Goal: Task Accomplishment & Management: Manage account settings

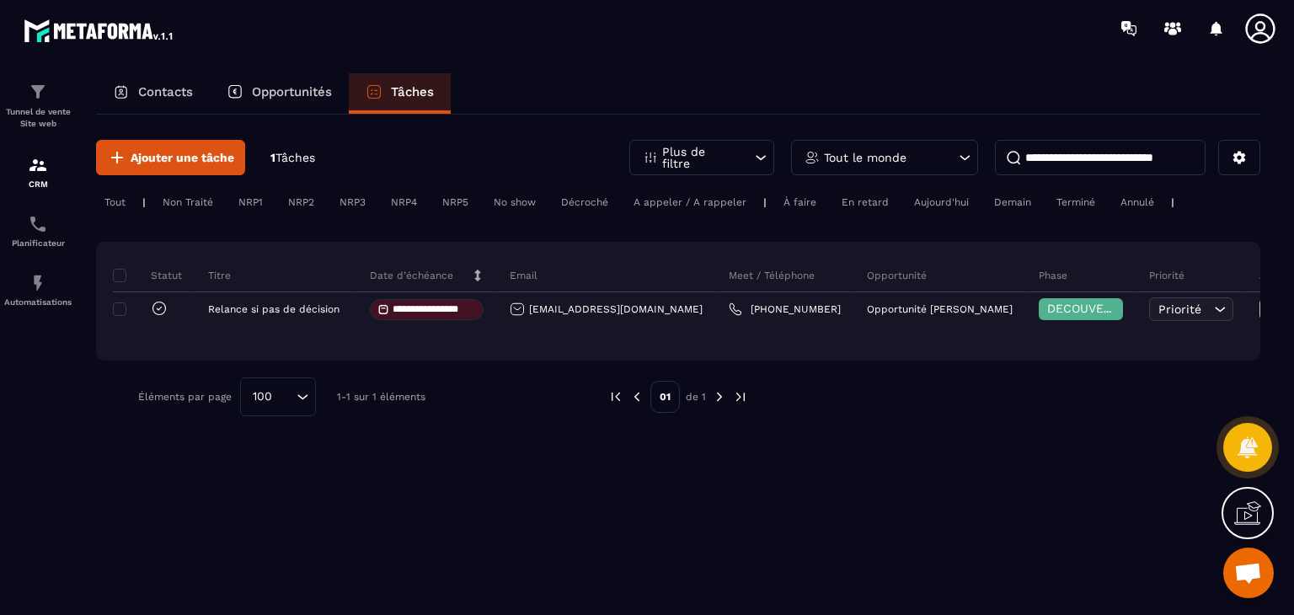
click at [169, 356] on div "**********" at bounding box center [678, 301] width 1165 height 119
click at [214, 157] on span "Ajouter une tâche" at bounding box center [183, 157] width 104 height 17
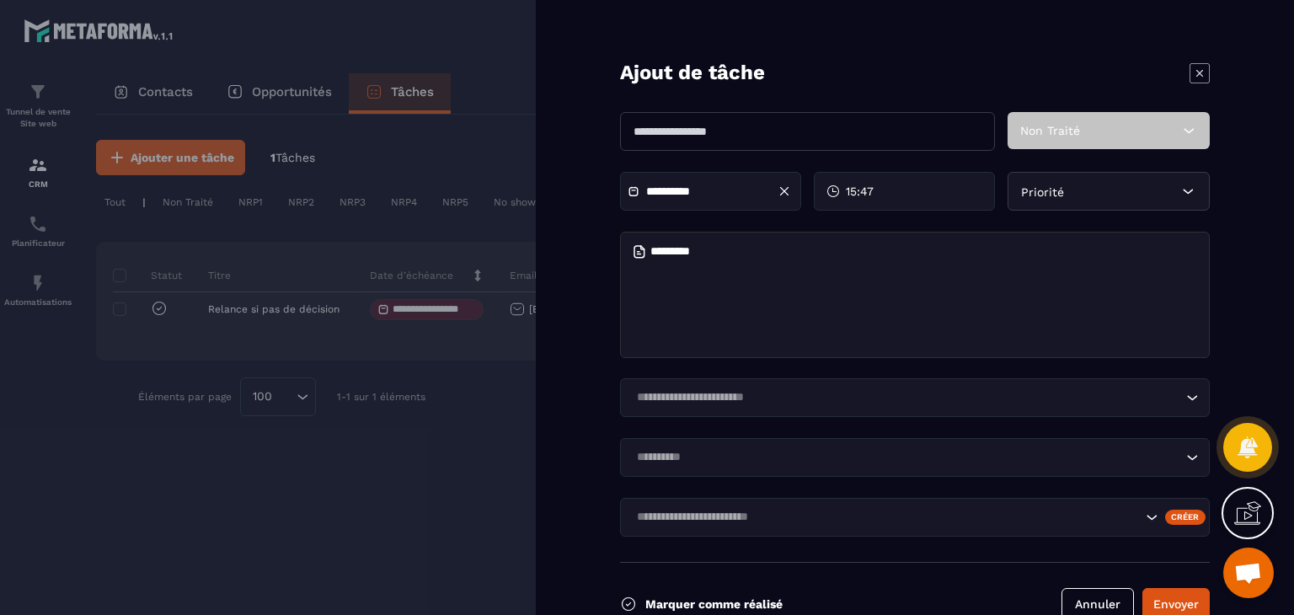
click at [1189, 130] on icon at bounding box center [1189, 130] width 17 height 17
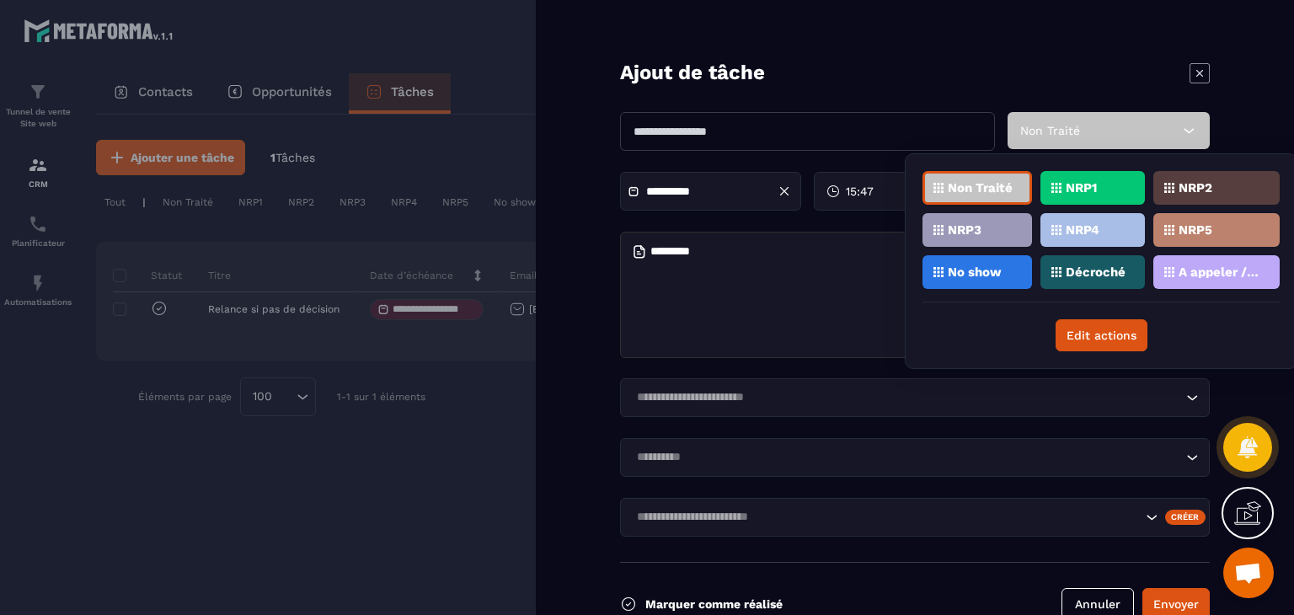
click at [1203, 274] on p "A appeler / A rappeler" at bounding box center [1220, 272] width 82 height 12
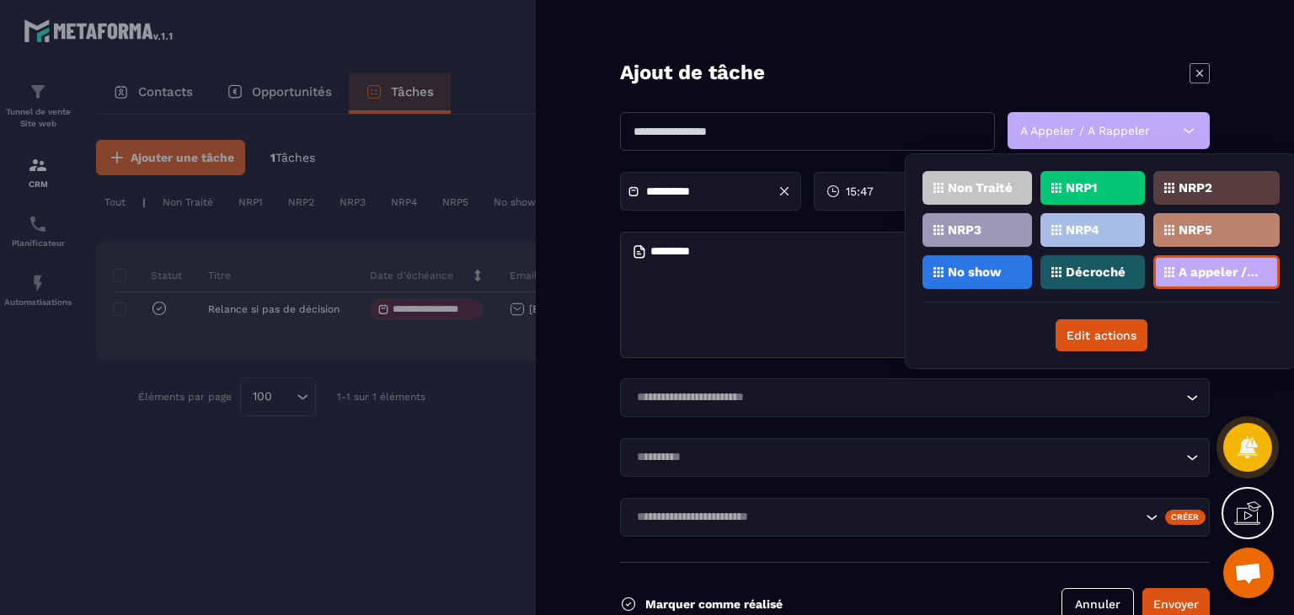
click at [665, 131] on input "text" at bounding box center [807, 131] width 375 height 39
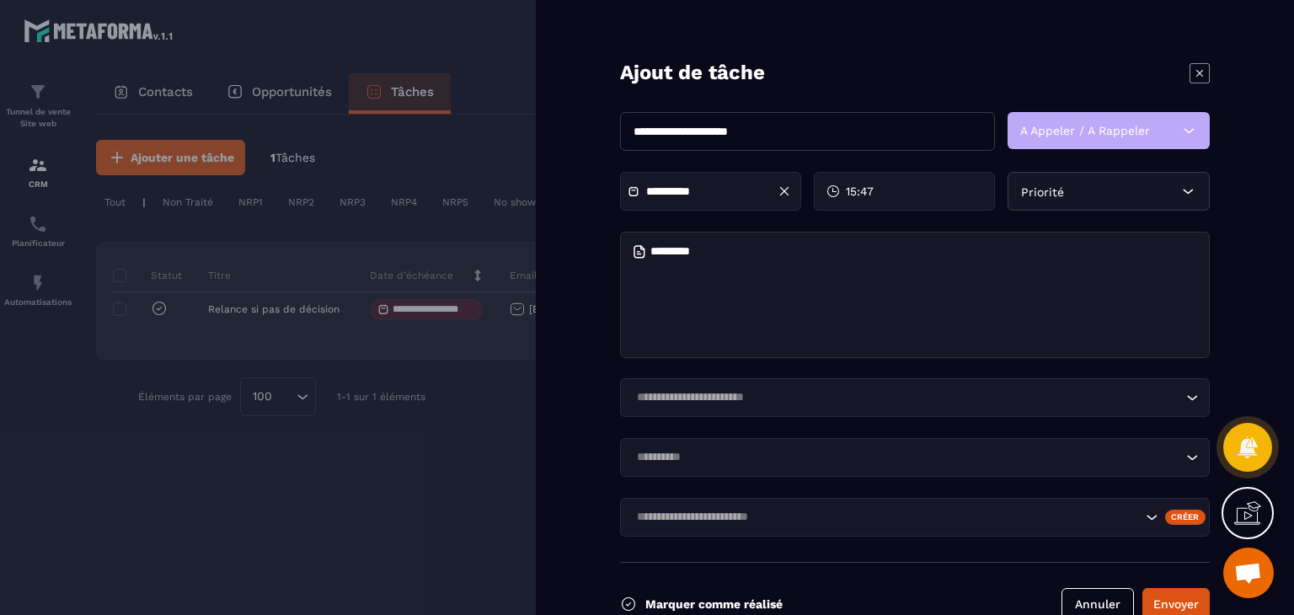
scroll to position [38, 0]
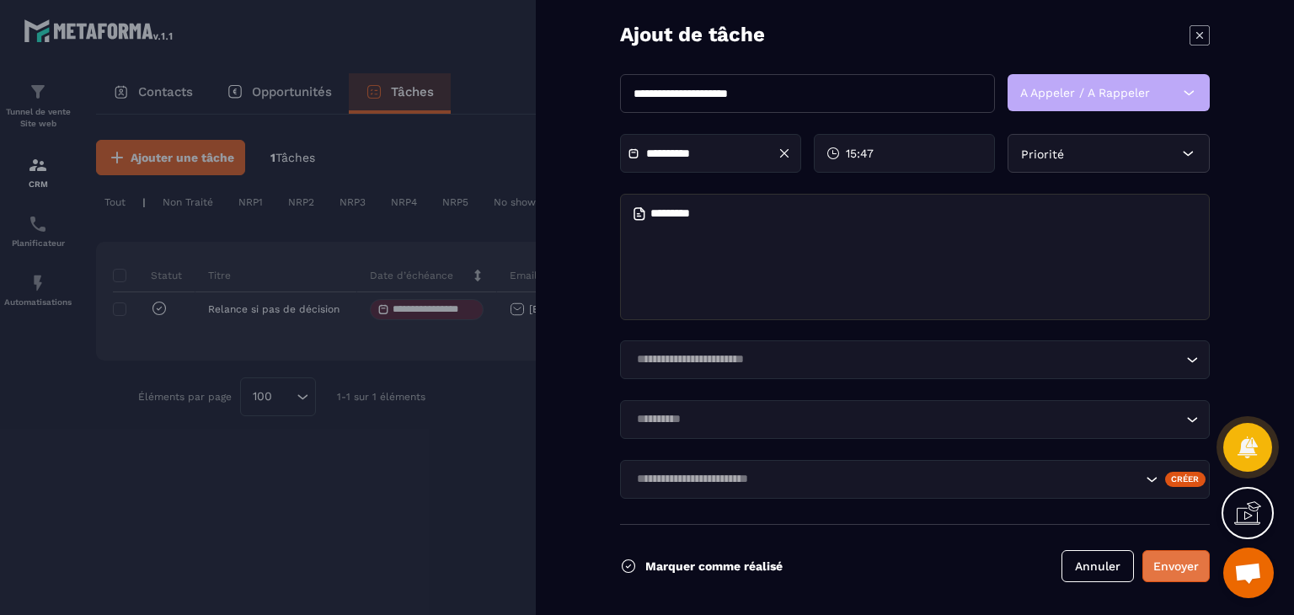
type input "**********"
click at [1185, 569] on button "Envoyer" at bounding box center [1176, 566] width 67 height 32
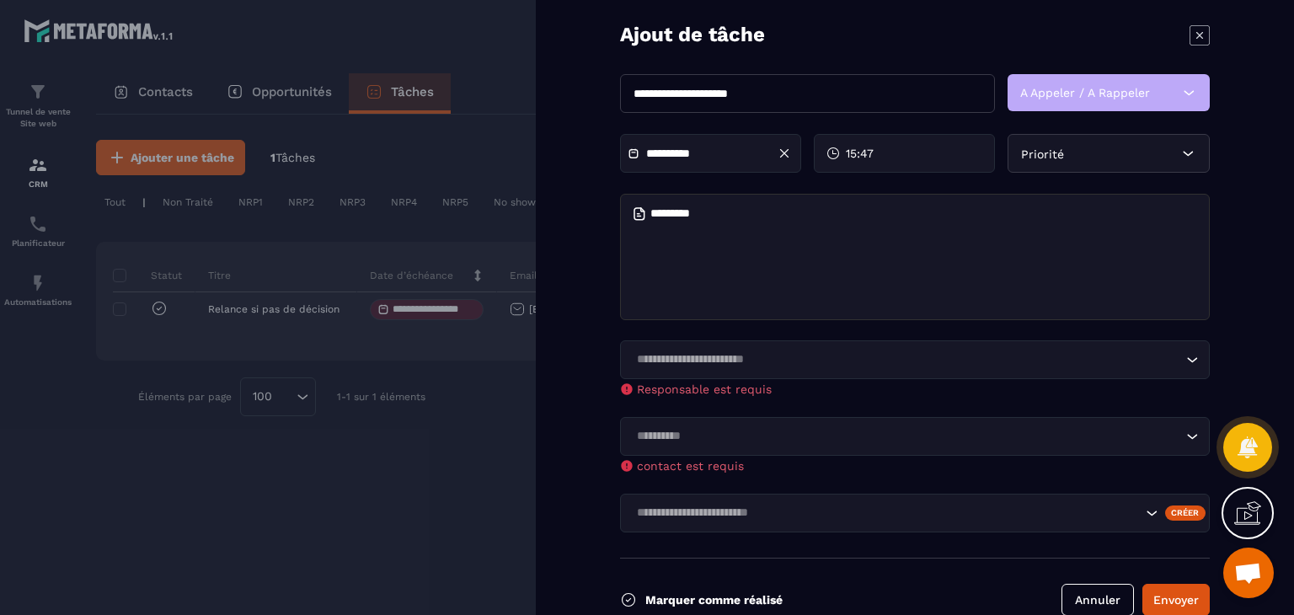
click at [1182, 512] on div "Créer" at bounding box center [1185, 513] width 41 height 15
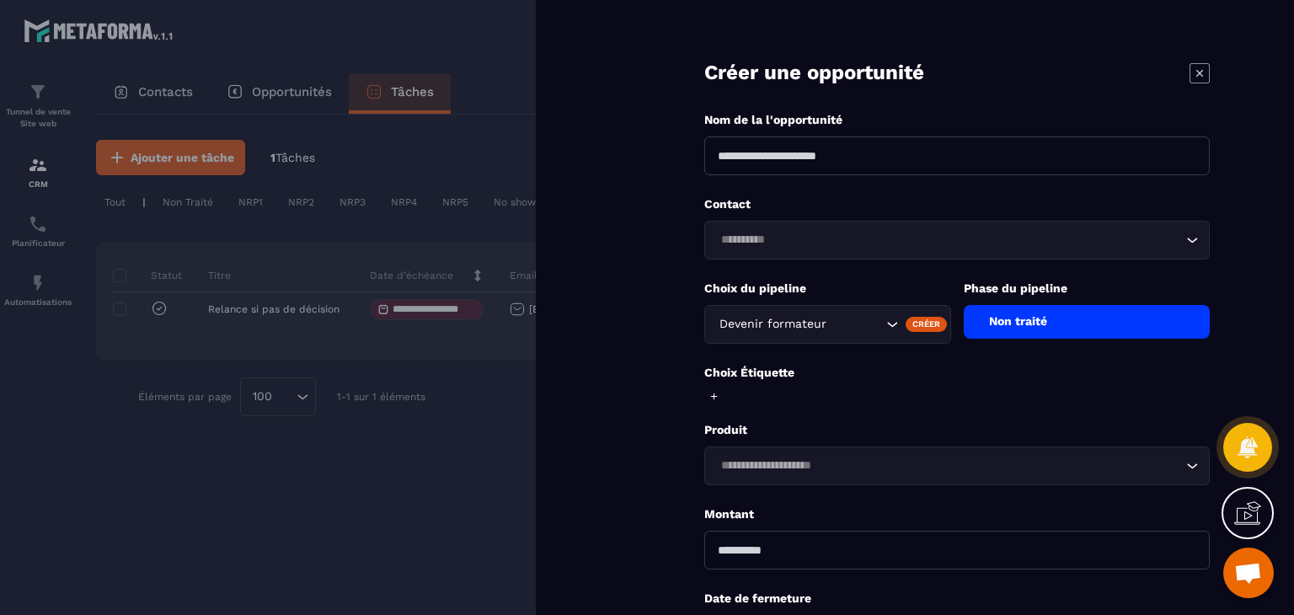
click at [1159, 323] on div "Non traité" at bounding box center [1087, 322] width 247 height 34
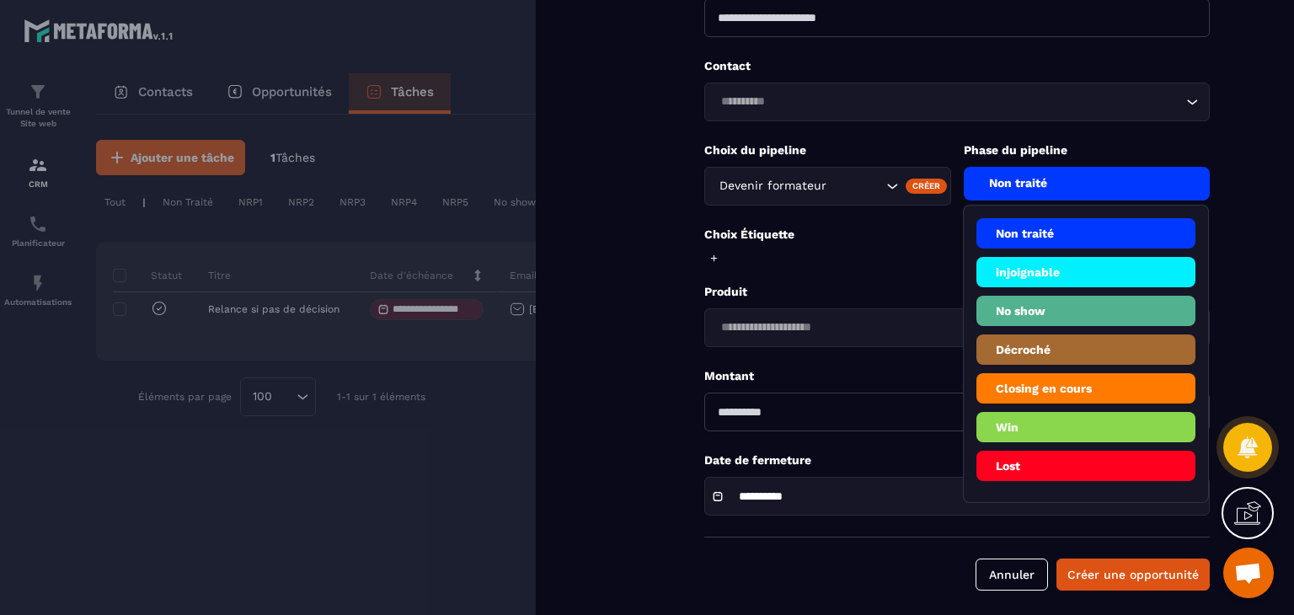
scroll to position [147, 0]
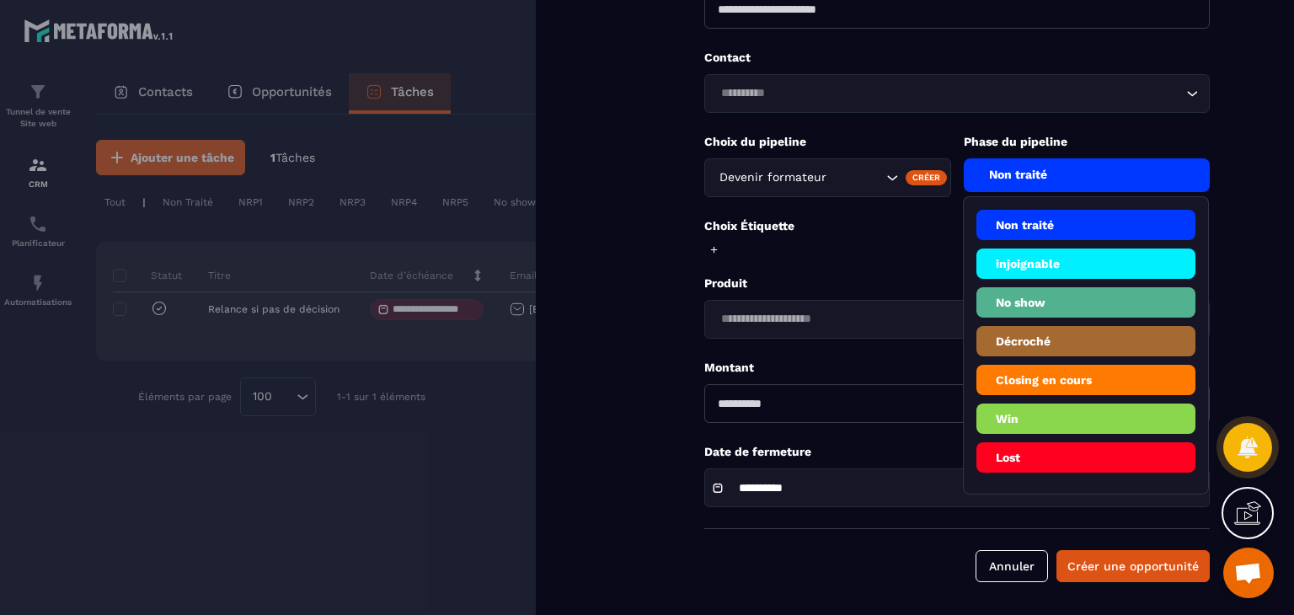
click at [1034, 344] on li "Décroché" at bounding box center [1087, 341] width 220 height 30
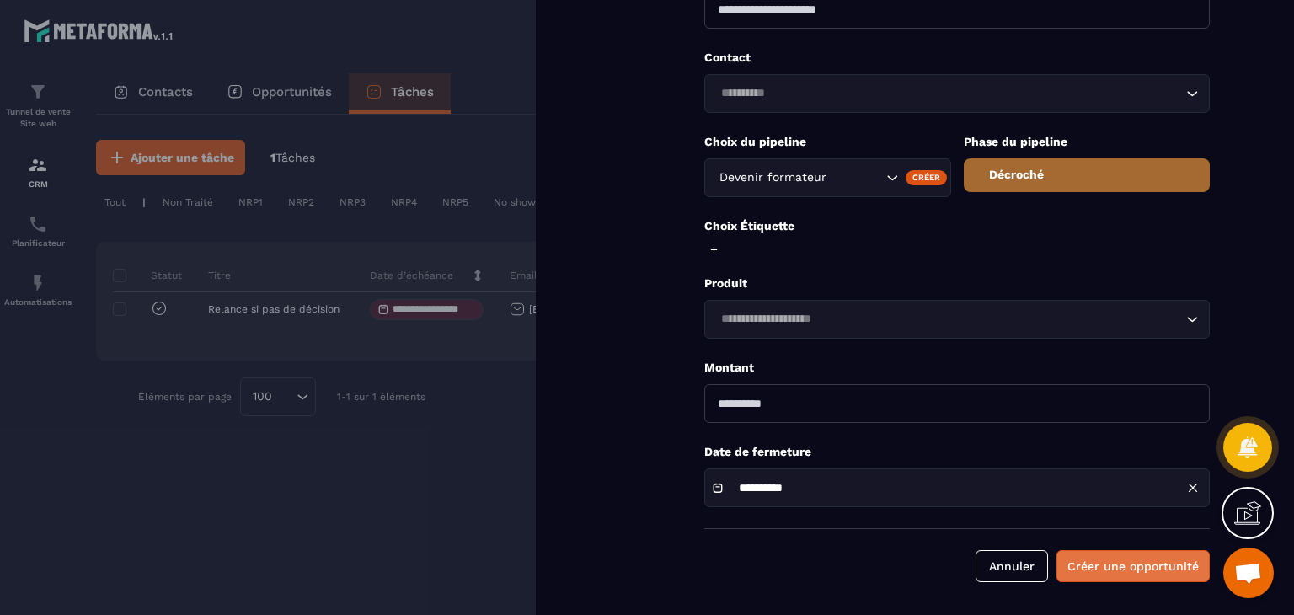
click at [1087, 575] on button "Créer une opportunité" at bounding box center [1133, 566] width 153 height 32
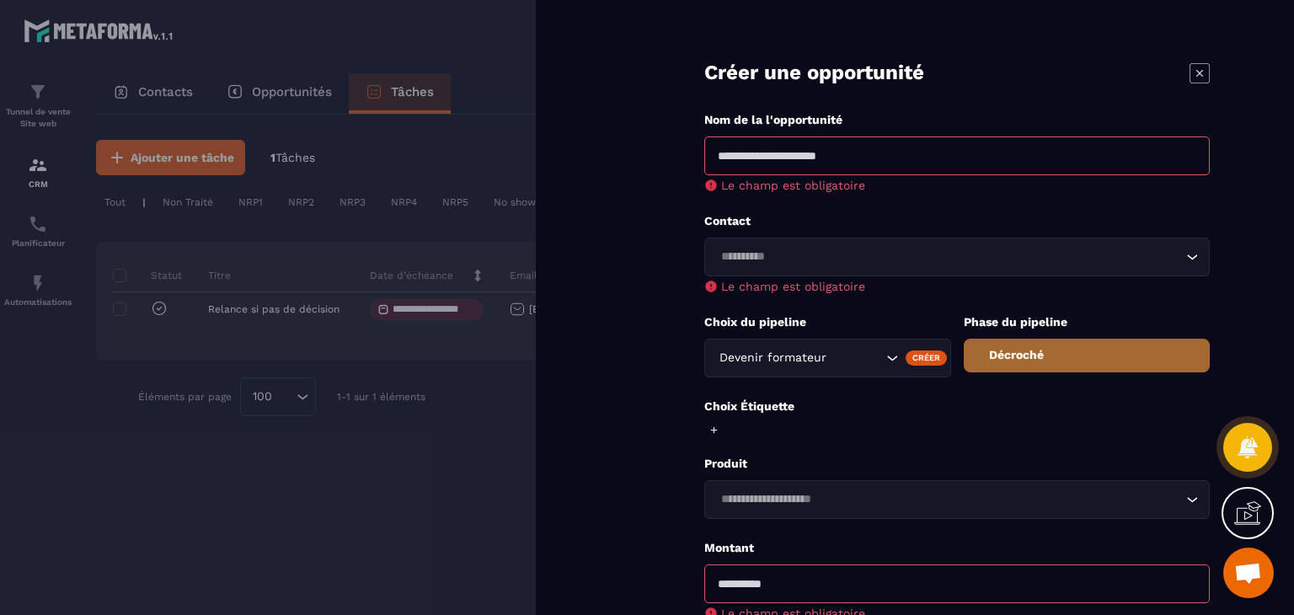
scroll to position [197, 0]
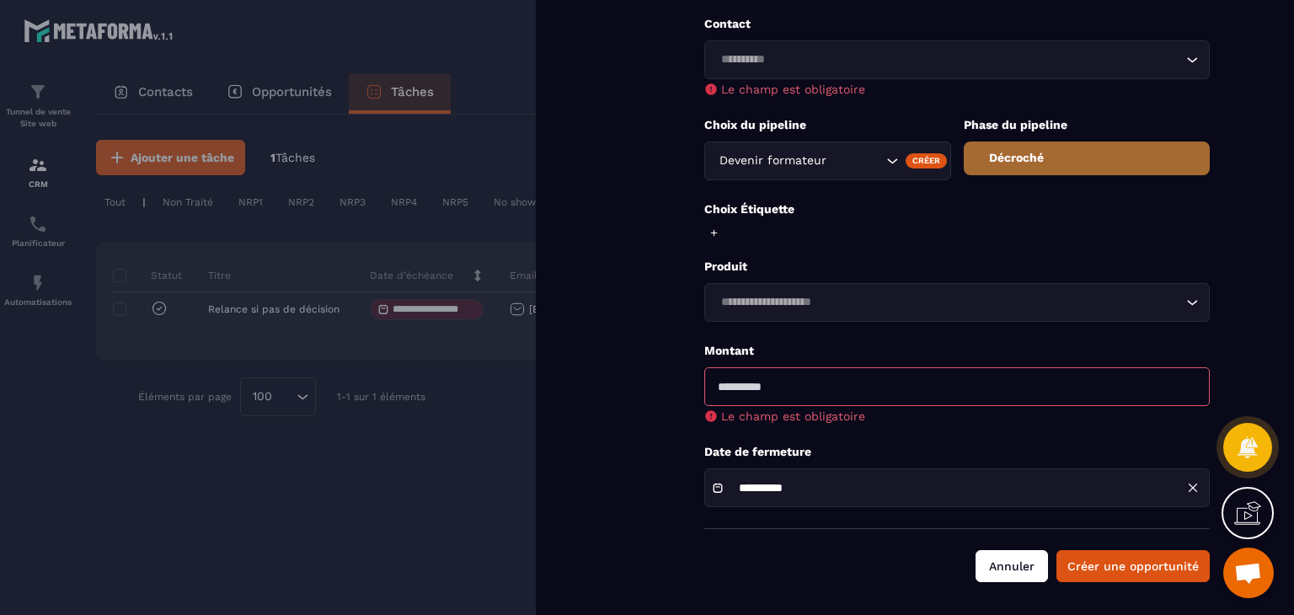
click at [1015, 560] on button "Annuler" at bounding box center [1012, 566] width 72 height 32
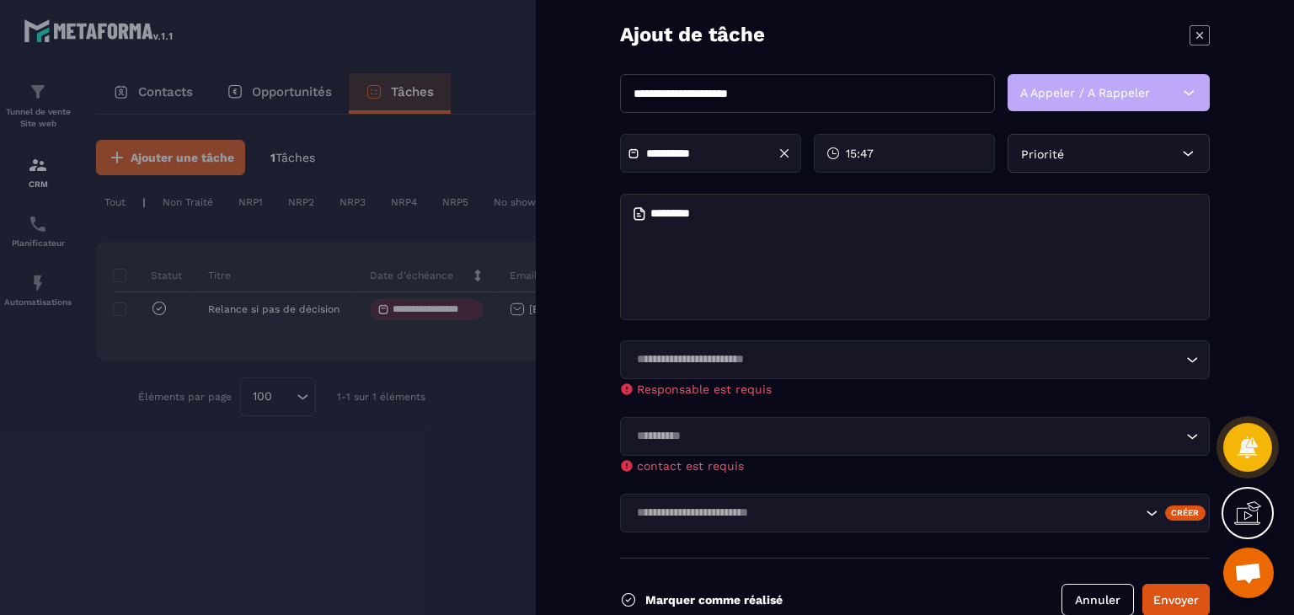
scroll to position [72, 0]
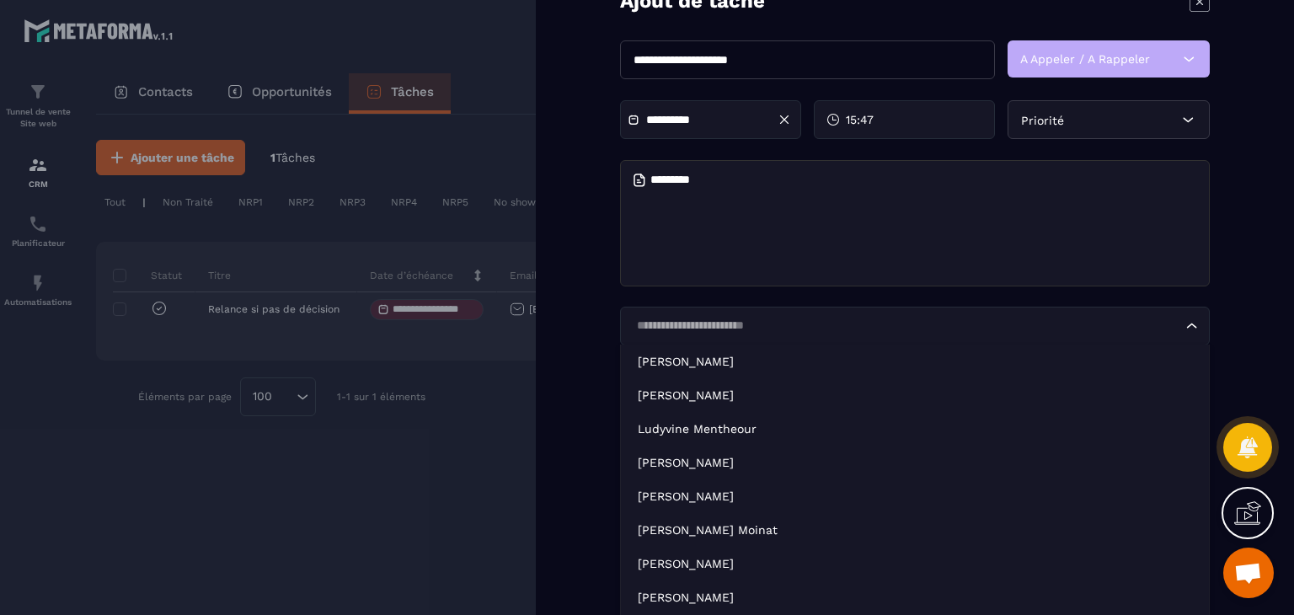
click at [1192, 323] on icon "Search for option" at bounding box center [1192, 326] width 17 height 17
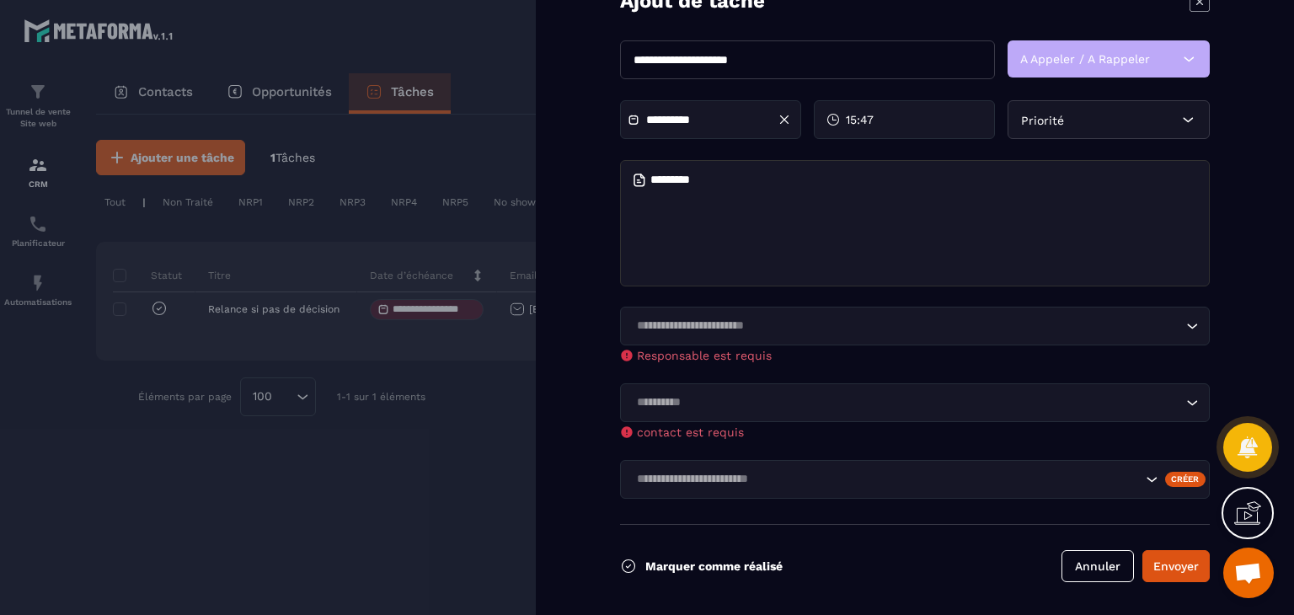
click at [492, 488] on div at bounding box center [647, 307] width 1294 height 615
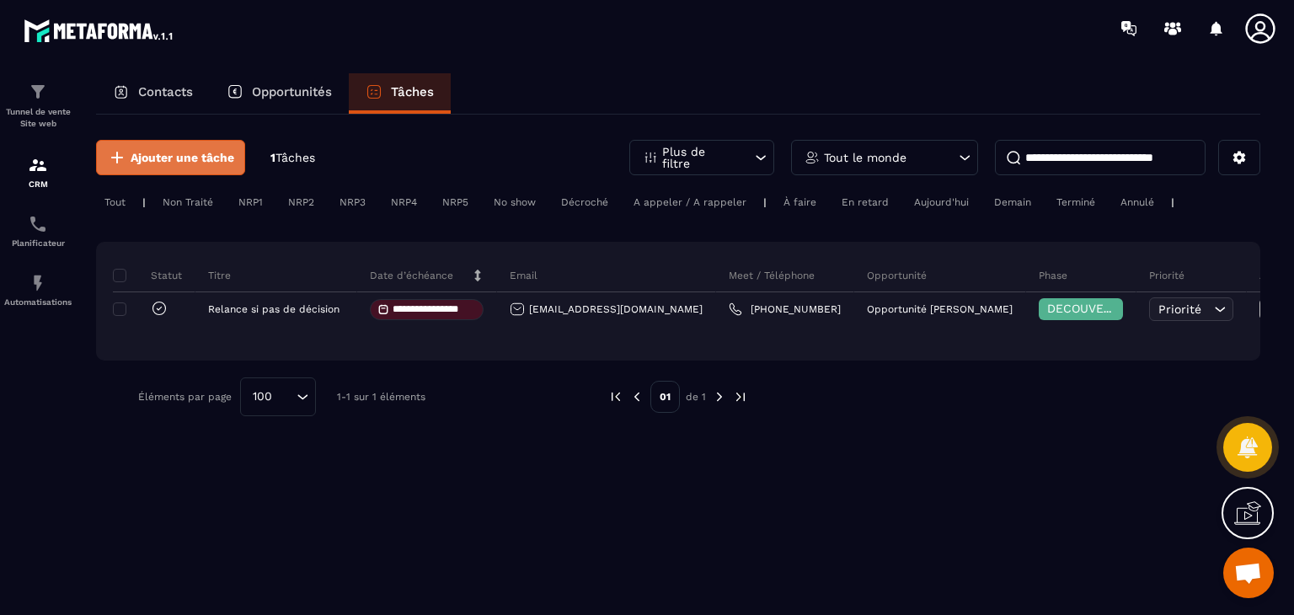
click at [184, 163] on span "Ajouter une tâche" at bounding box center [183, 157] width 104 height 17
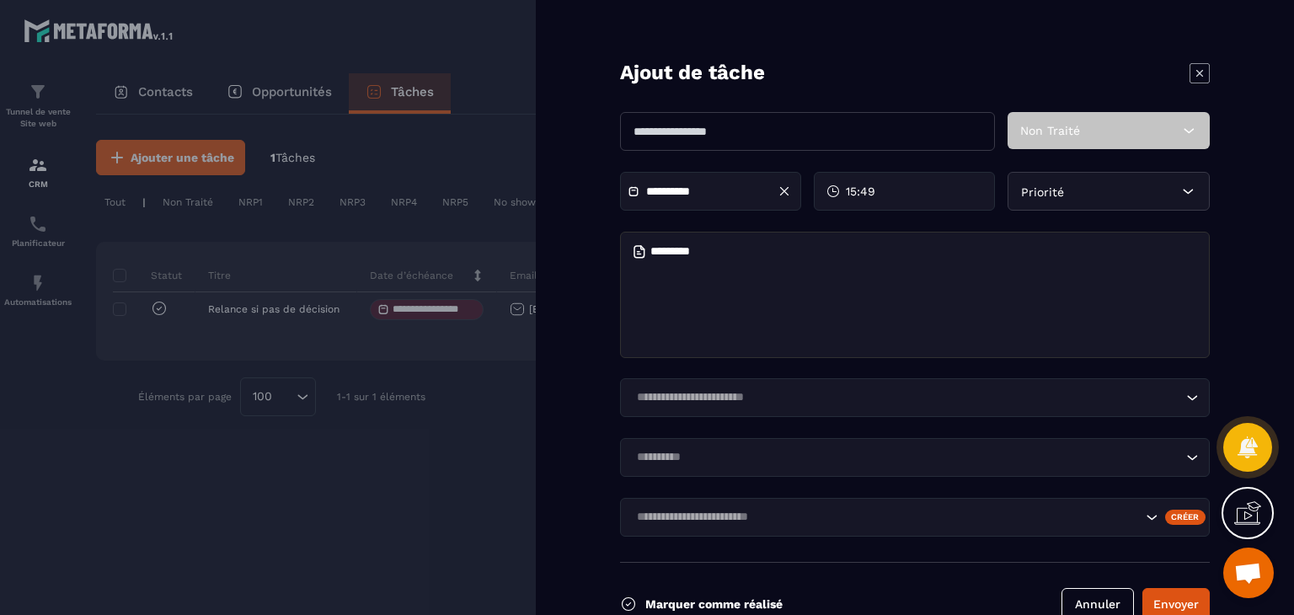
click at [137, 576] on div at bounding box center [647, 307] width 1294 height 615
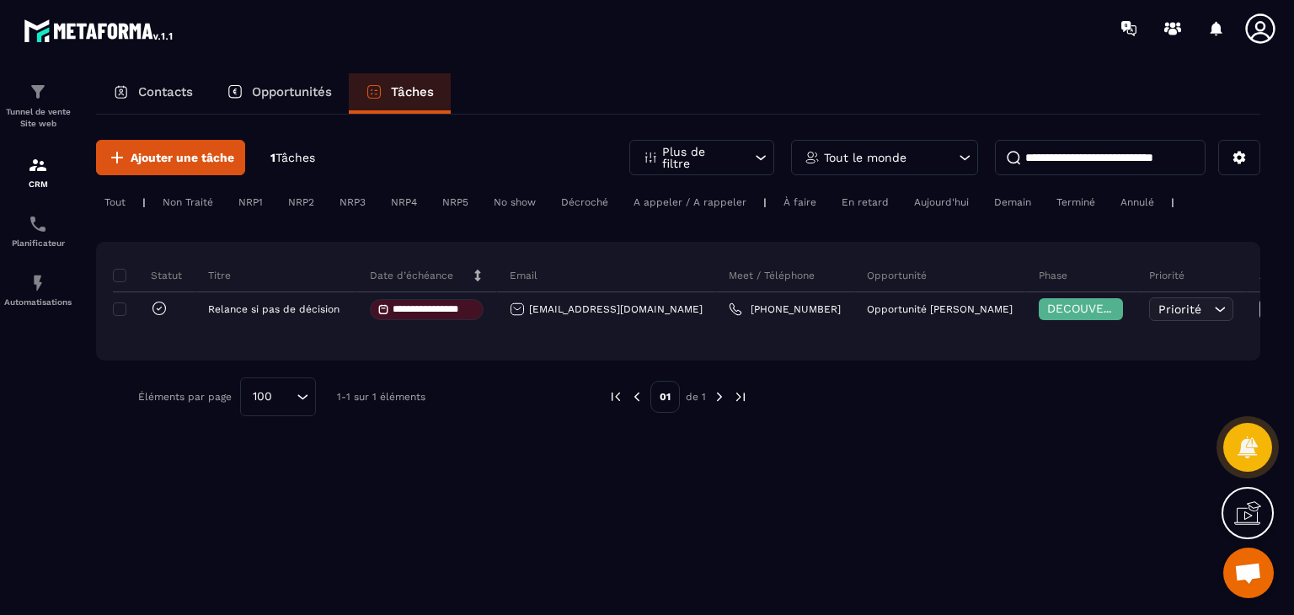
click at [967, 158] on icon at bounding box center [966, 157] width 10 height 5
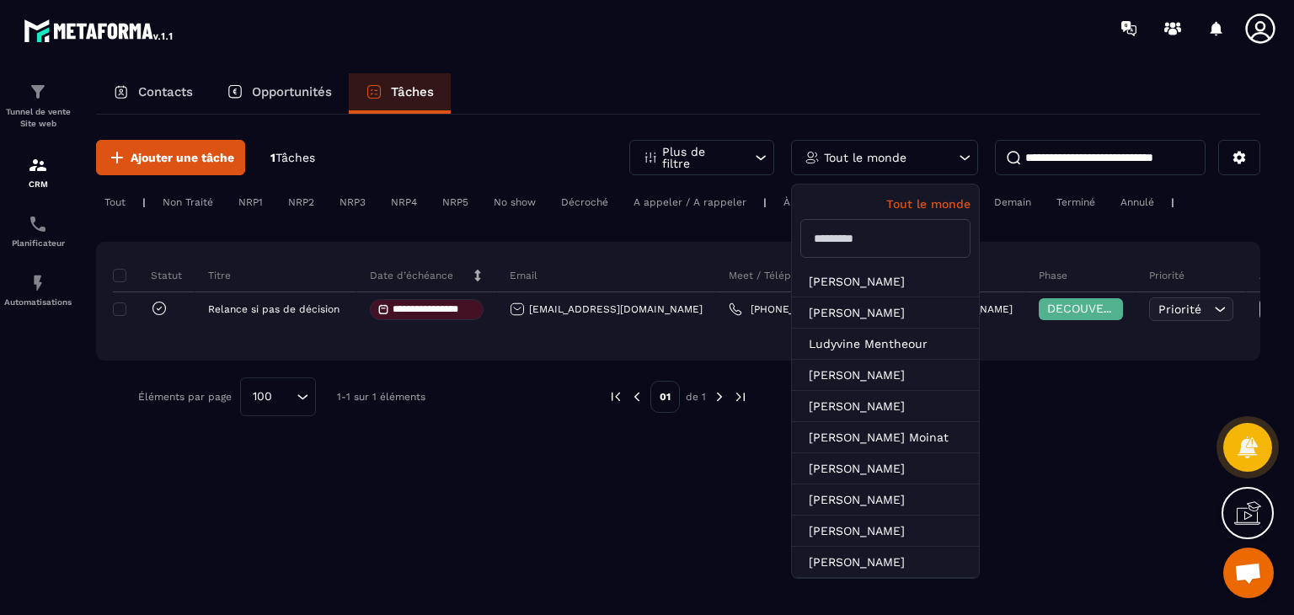
click at [152, 92] on p "Contacts" at bounding box center [165, 91] width 55 height 15
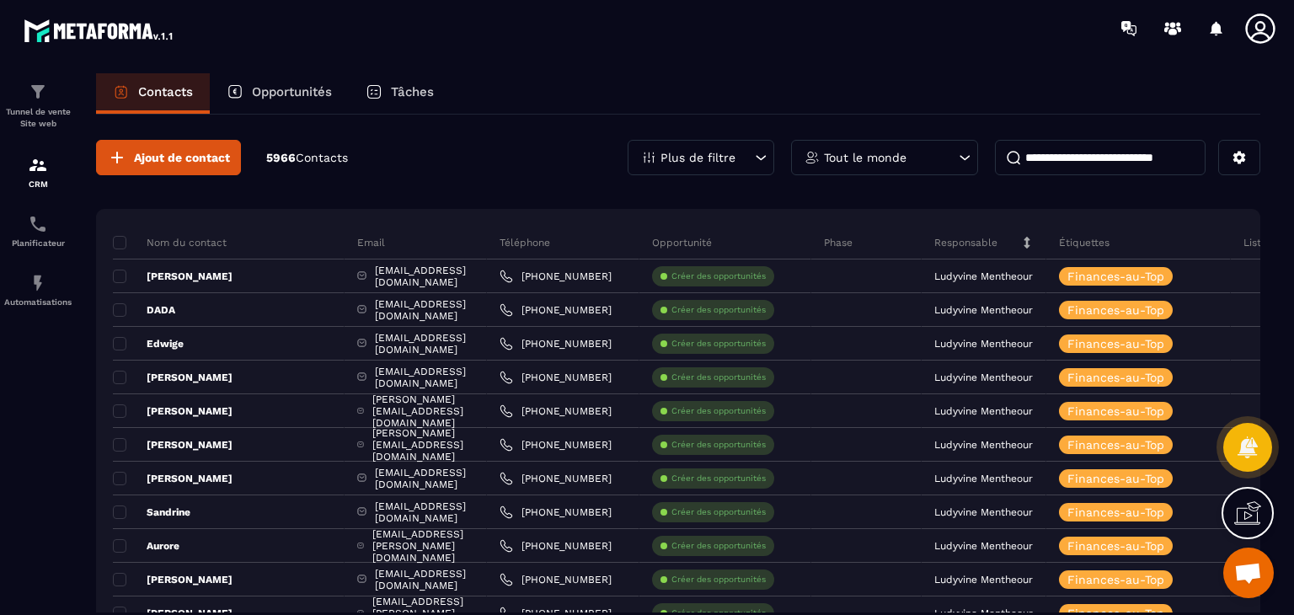
click at [152, 92] on p "Contacts" at bounding box center [165, 91] width 55 height 15
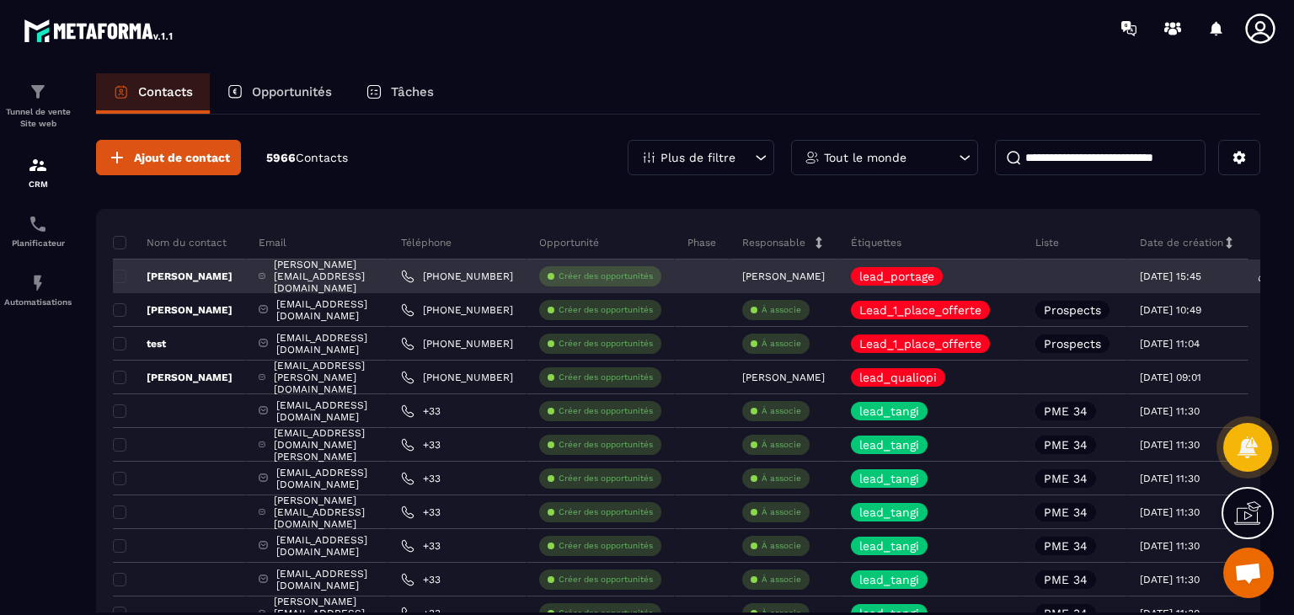
click at [1127, 277] on div at bounding box center [1075, 277] width 104 height 34
click at [1127, 276] on div at bounding box center [1075, 277] width 104 height 34
click at [1127, 280] on div at bounding box center [1075, 277] width 104 height 34
click at [1127, 277] on div at bounding box center [1075, 277] width 104 height 34
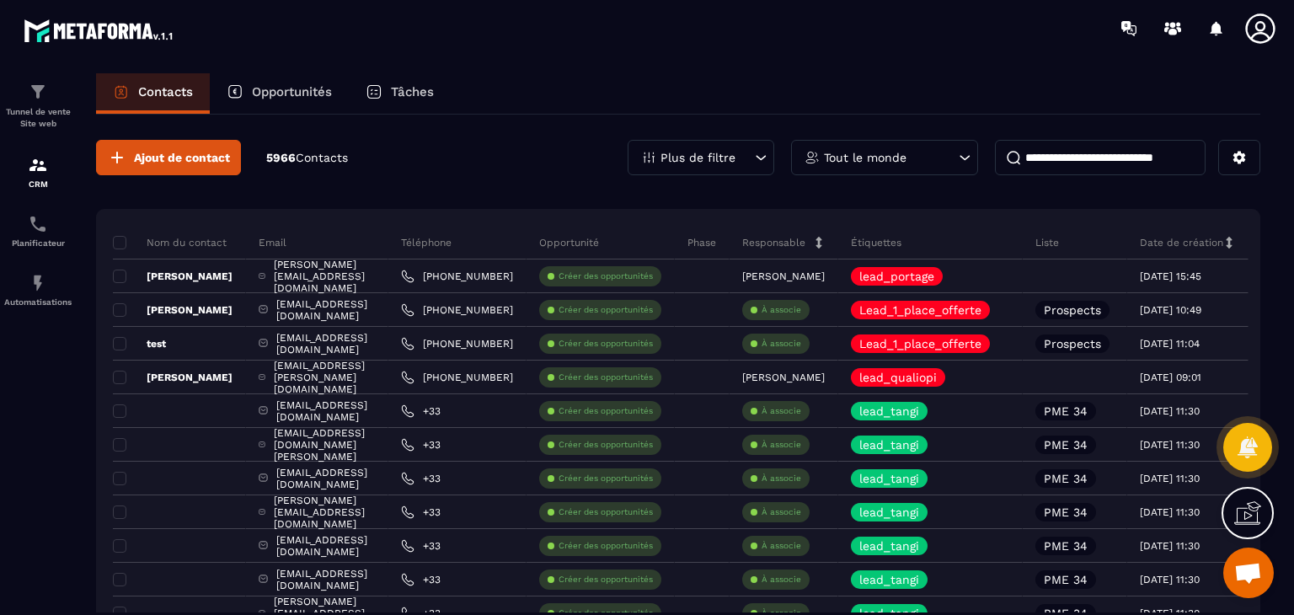
click at [280, 95] on p "Opportunités" at bounding box center [292, 91] width 80 height 15
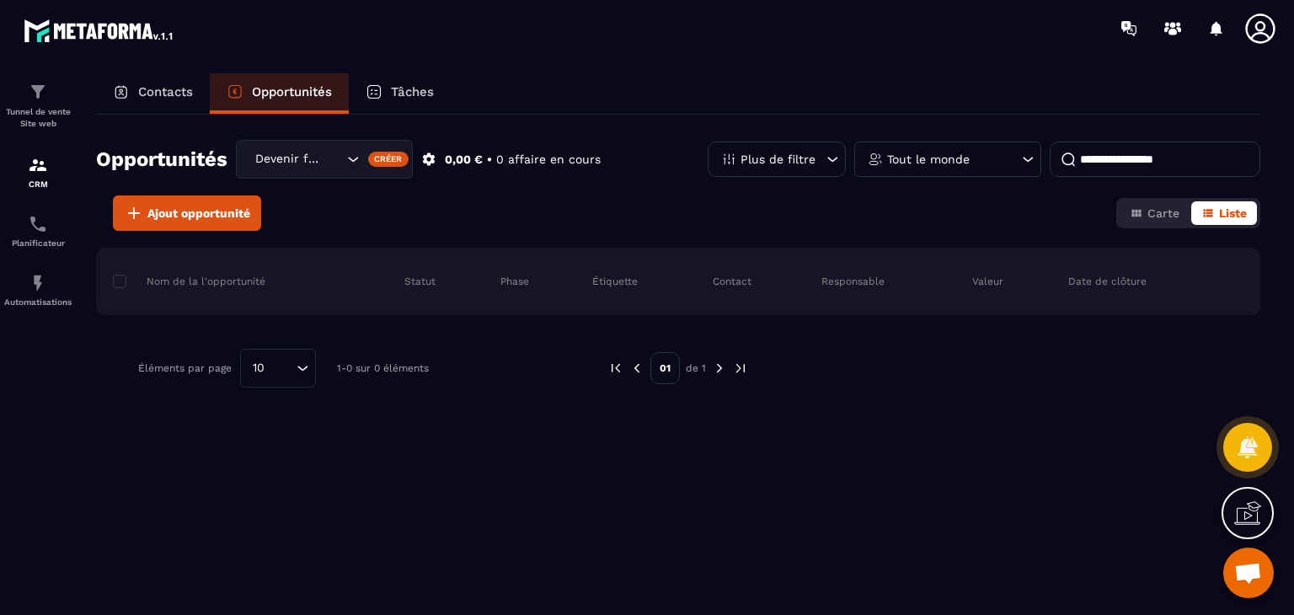
click at [145, 97] on p "Contacts" at bounding box center [165, 91] width 55 height 15
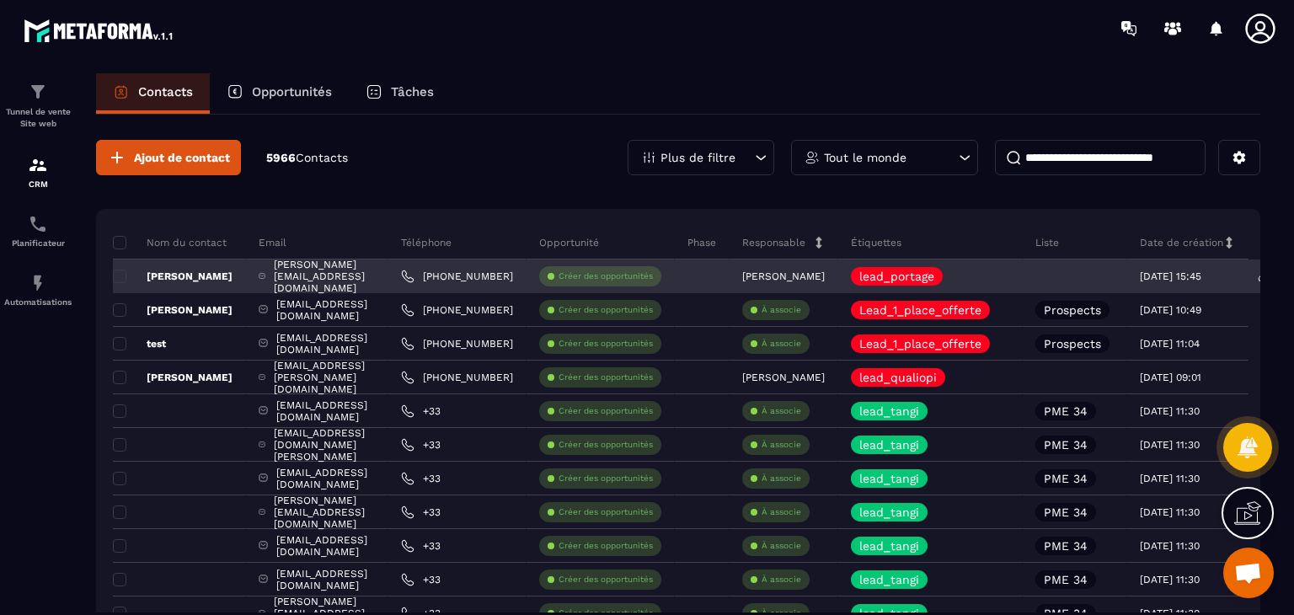
click at [183, 271] on p "[PERSON_NAME]" at bounding box center [173, 276] width 120 height 13
